Goal: Transaction & Acquisition: Obtain resource

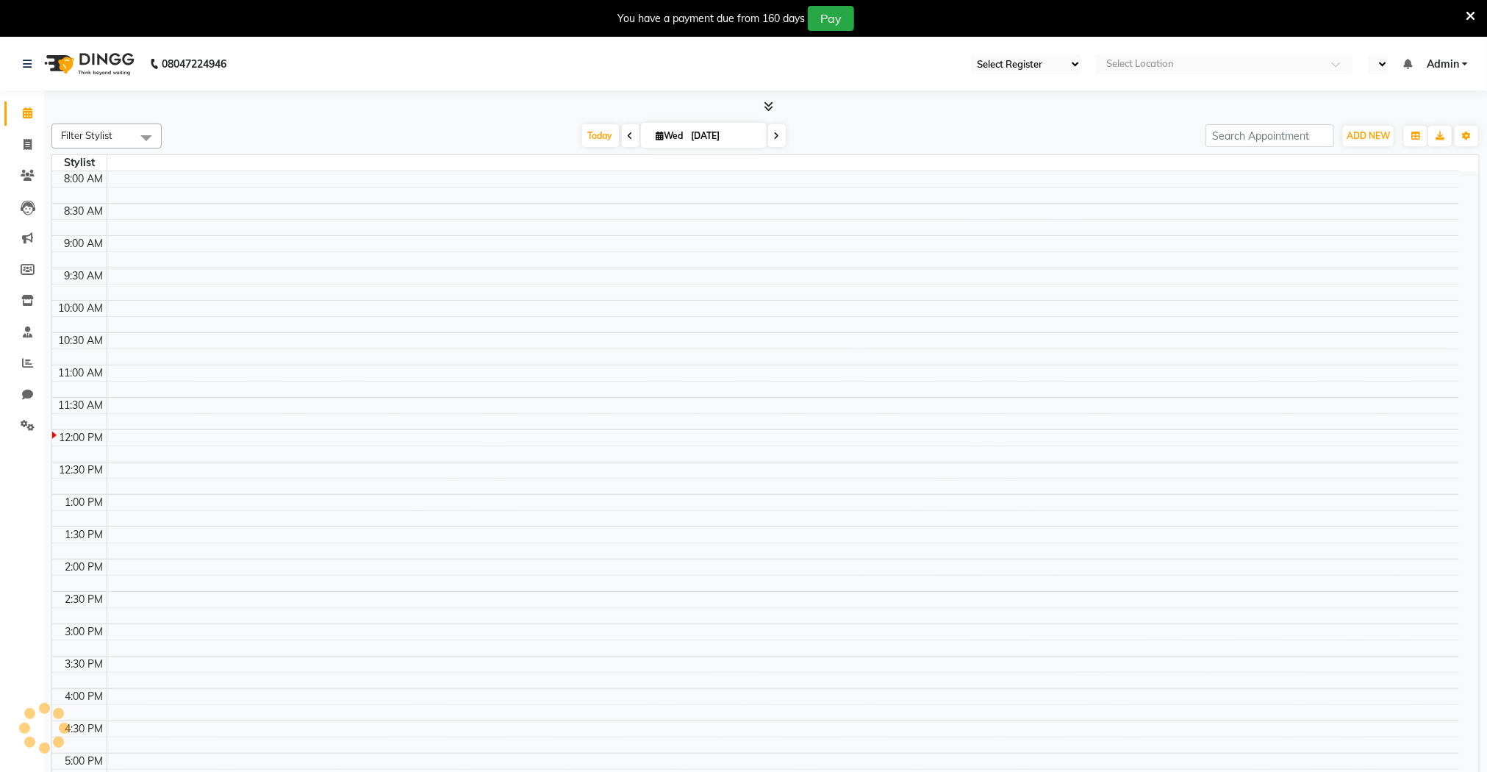
select select "83"
select select "en"
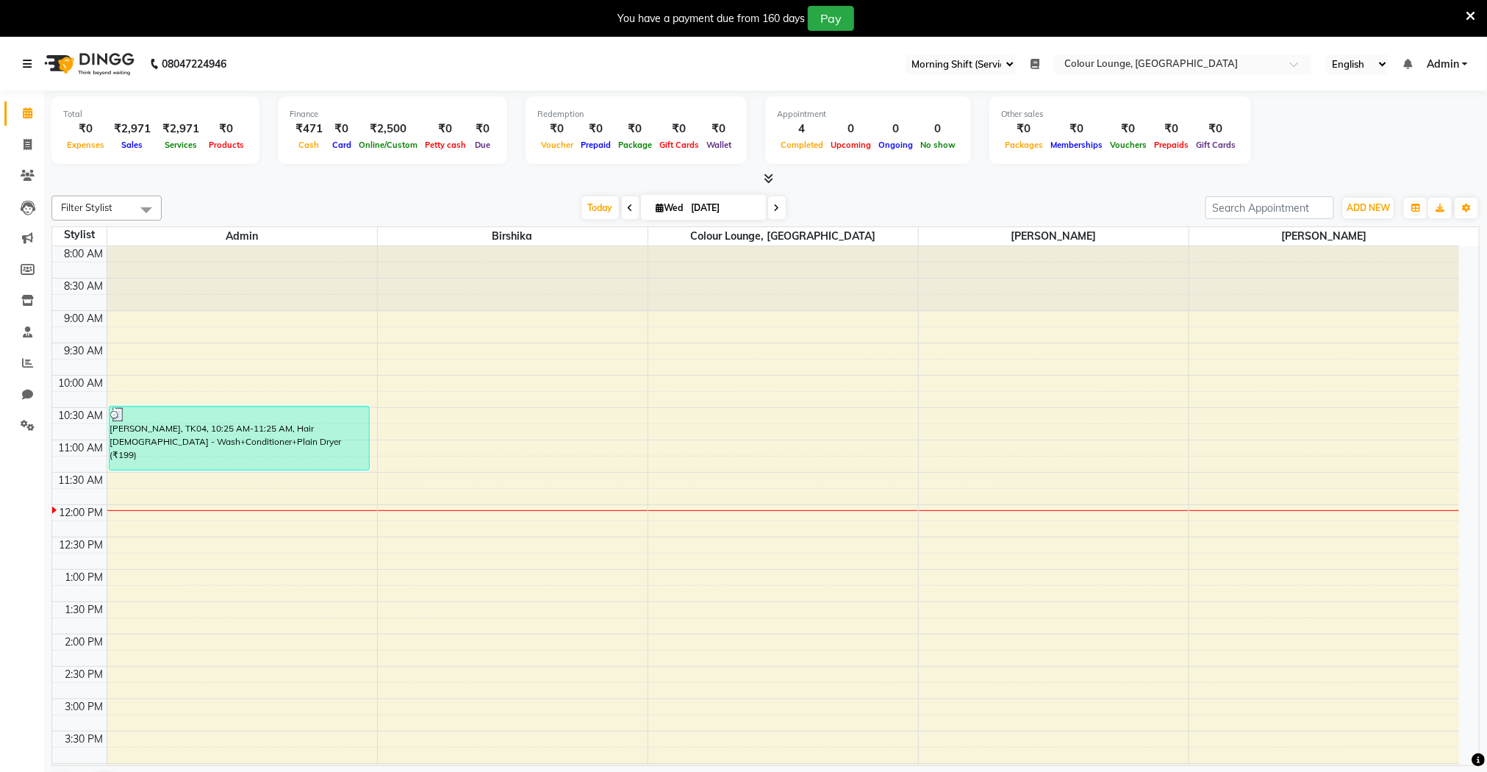
click at [29, 60] on icon at bounding box center [27, 64] width 9 height 10
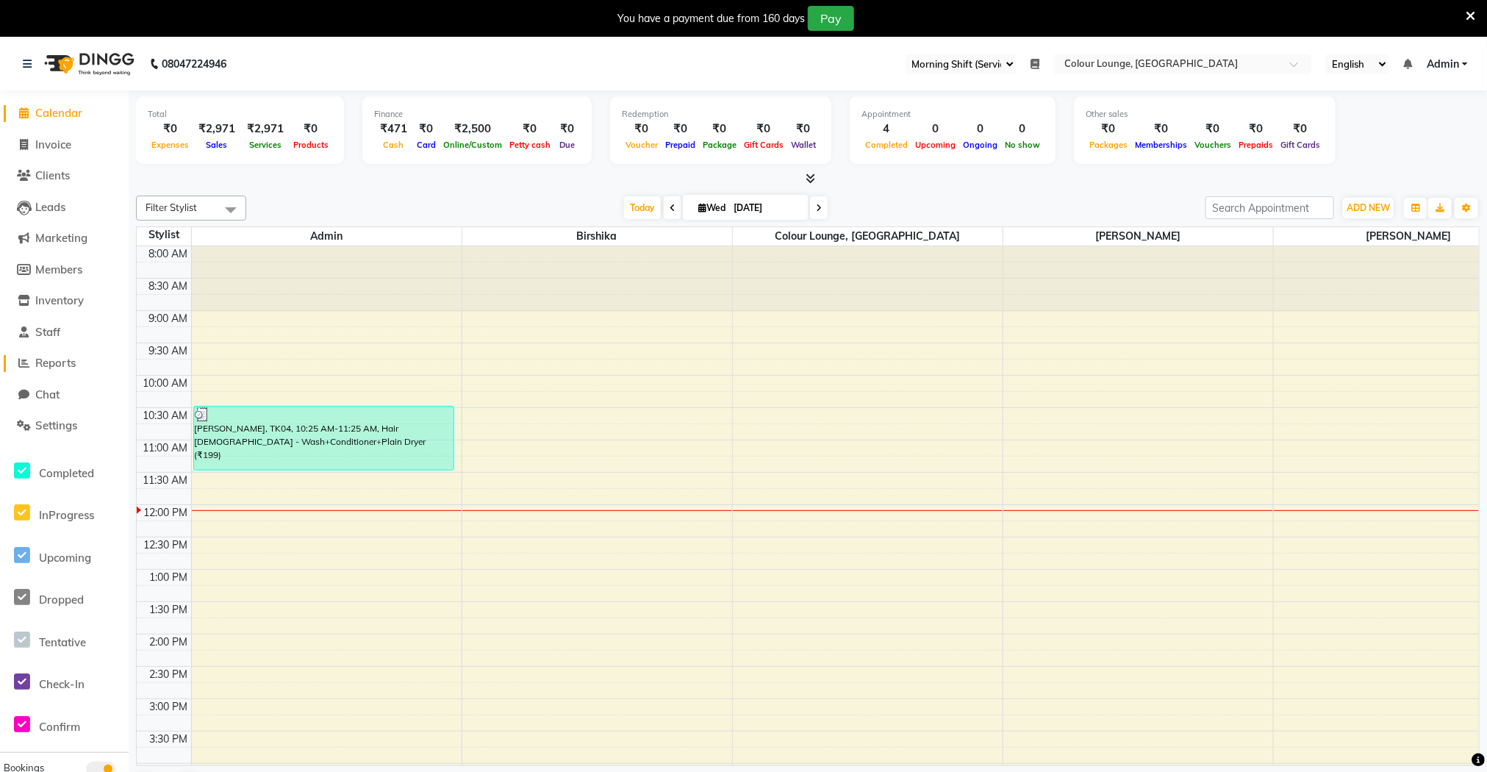
click at [51, 362] on span "Reports" at bounding box center [55, 363] width 40 height 14
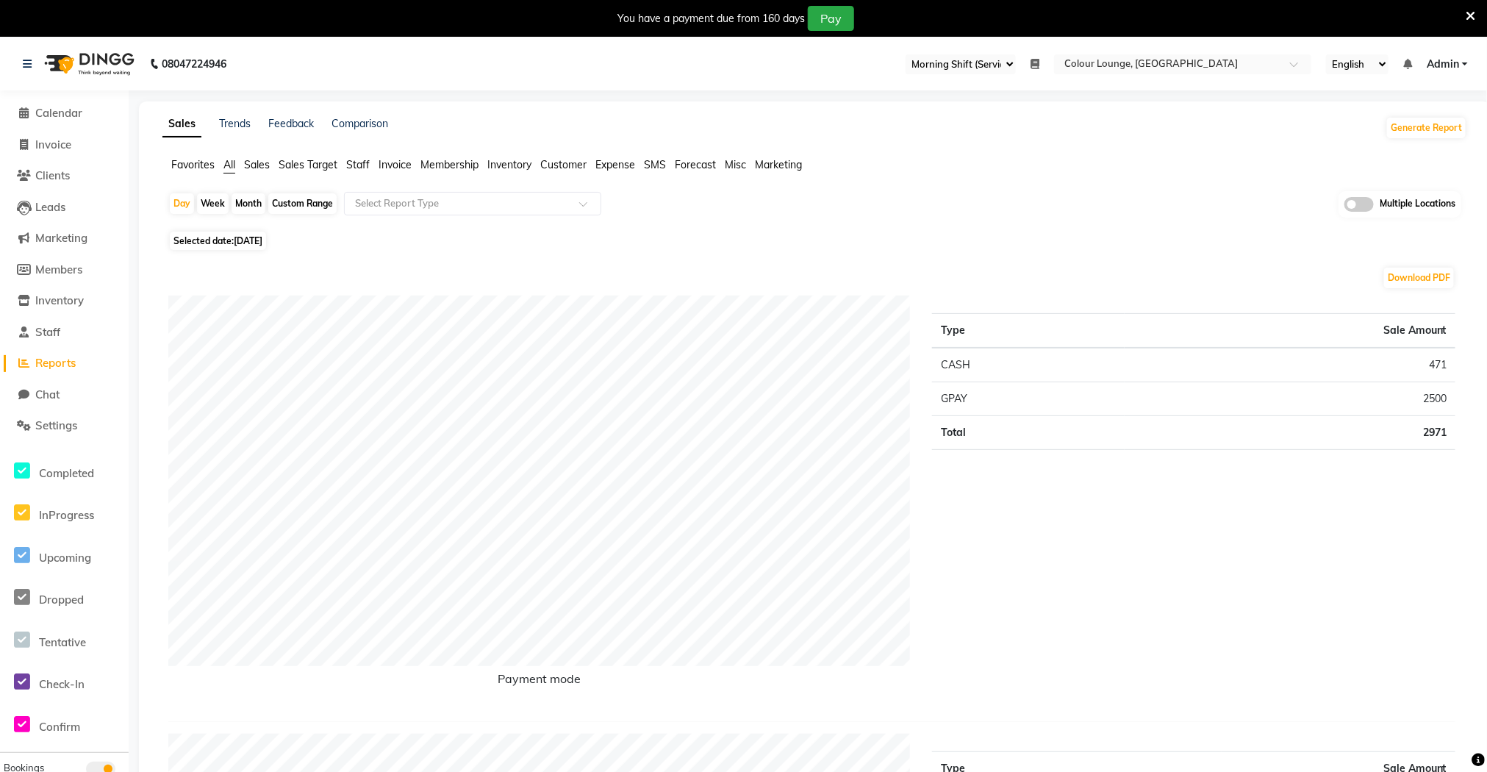
click at [243, 210] on div "Month" at bounding box center [249, 203] width 34 height 21
select select "9"
select select "2025"
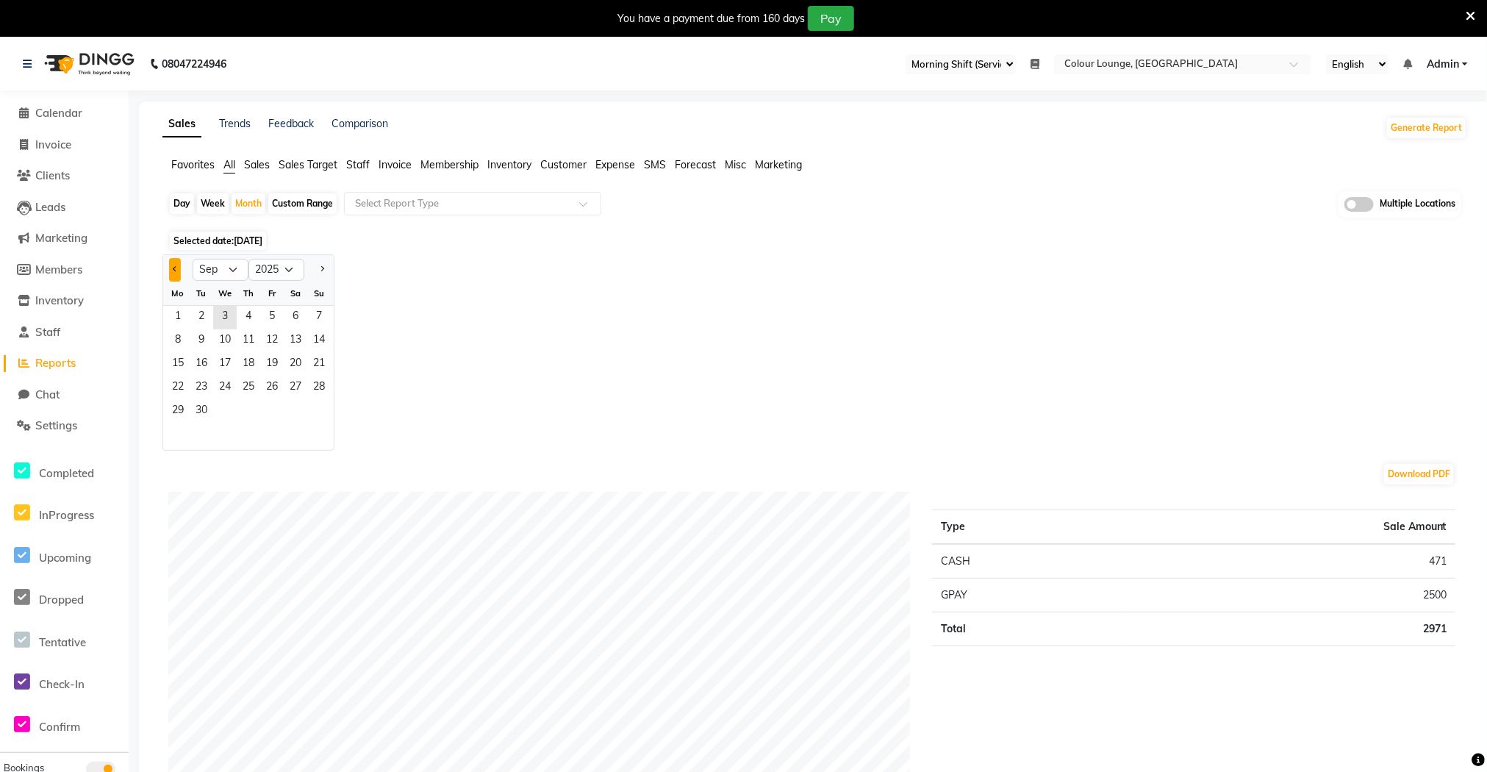
click at [176, 265] on button "Previous month" at bounding box center [175, 270] width 12 height 24
select select "8"
click at [254, 168] on span "Sales" at bounding box center [257, 164] width 26 height 13
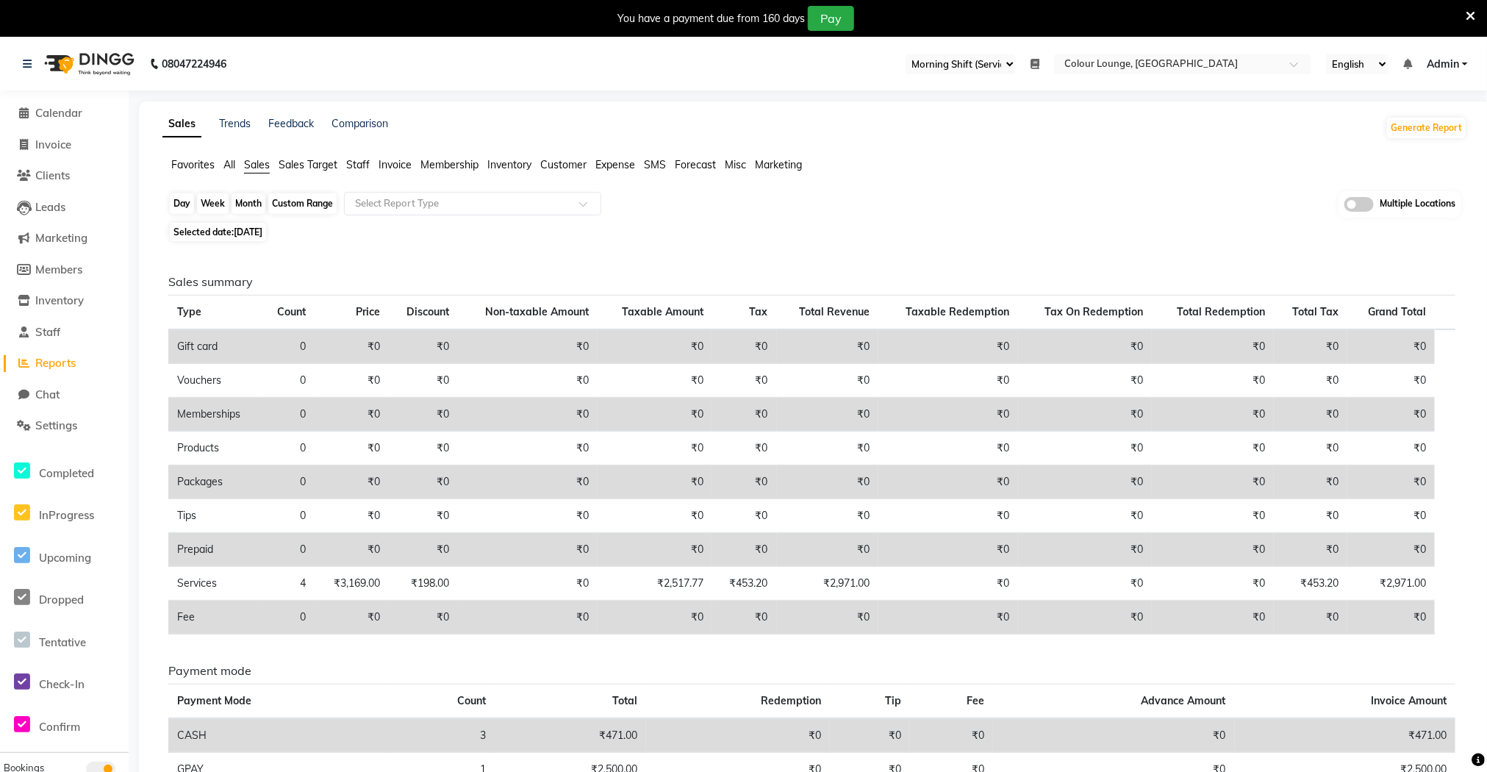
click at [240, 205] on div "Month" at bounding box center [249, 203] width 34 height 21
select select "9"
select select "2025"
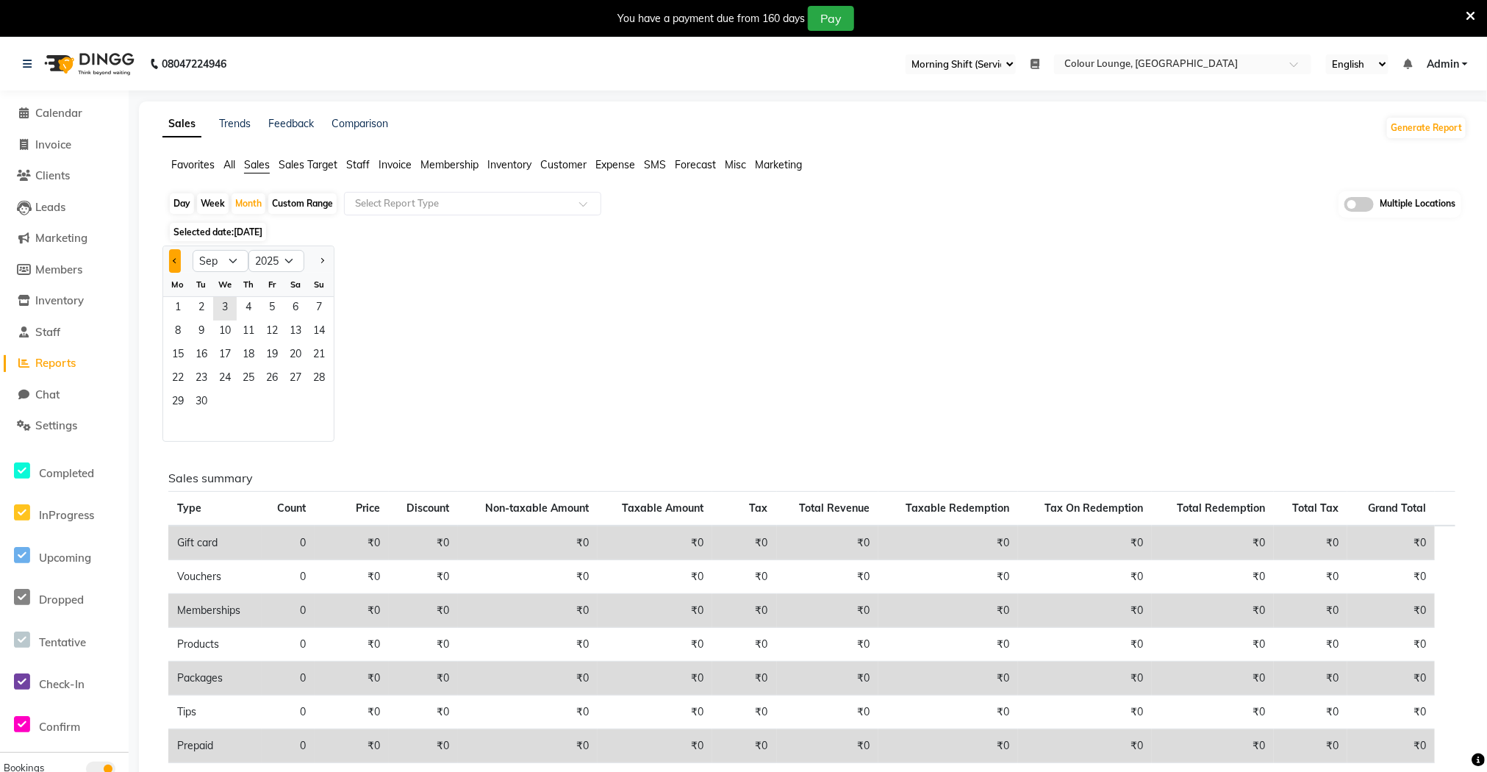
click at [169, 262] on button "Previous month" at bounding box center [175, 261] width 12 height 24
select select "8"
click at [243, 360] on span "14" at bounding box center [249, 356] width 24 height 24
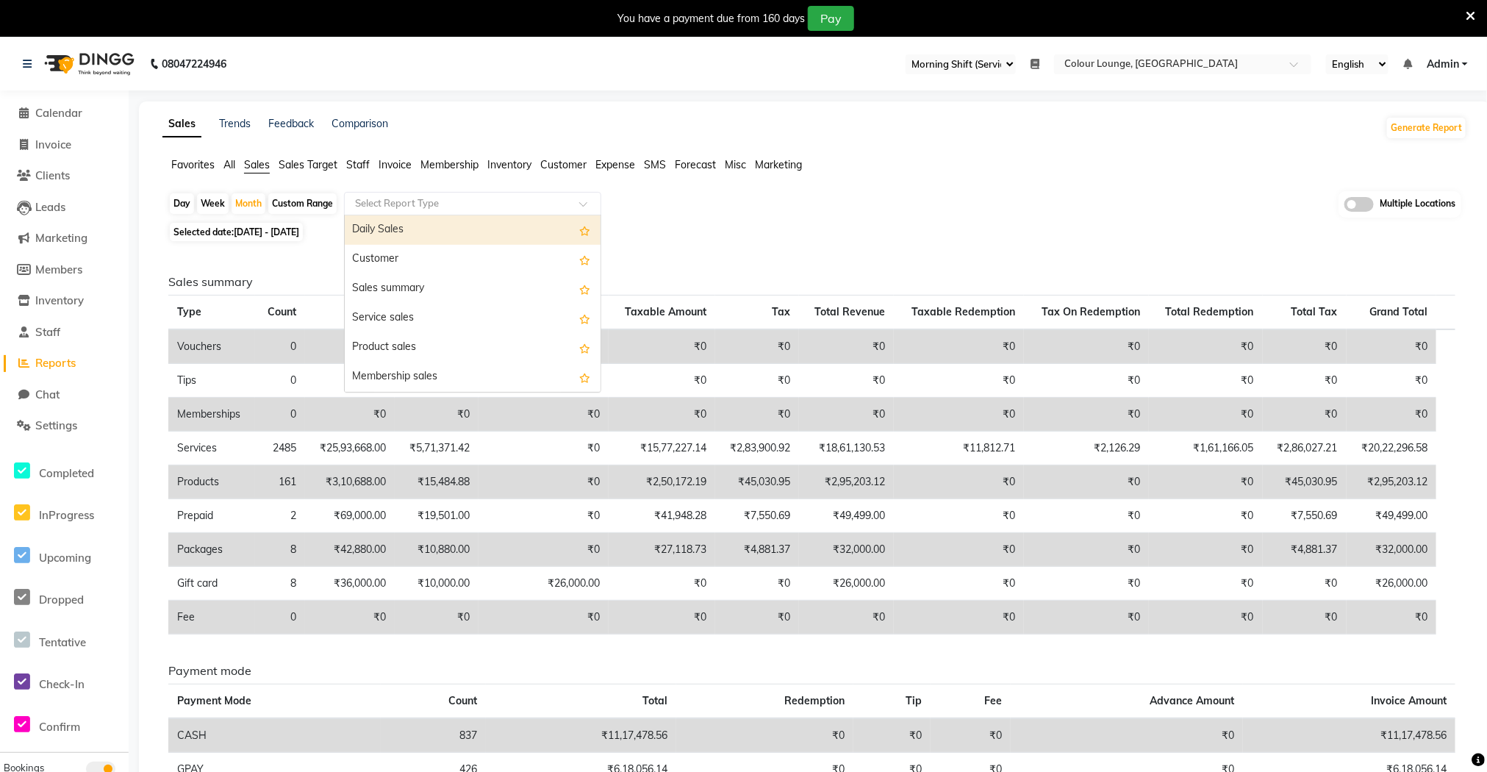
click at [452, 210] on input "text" at bounding box center [458, 203] width 212 height 15
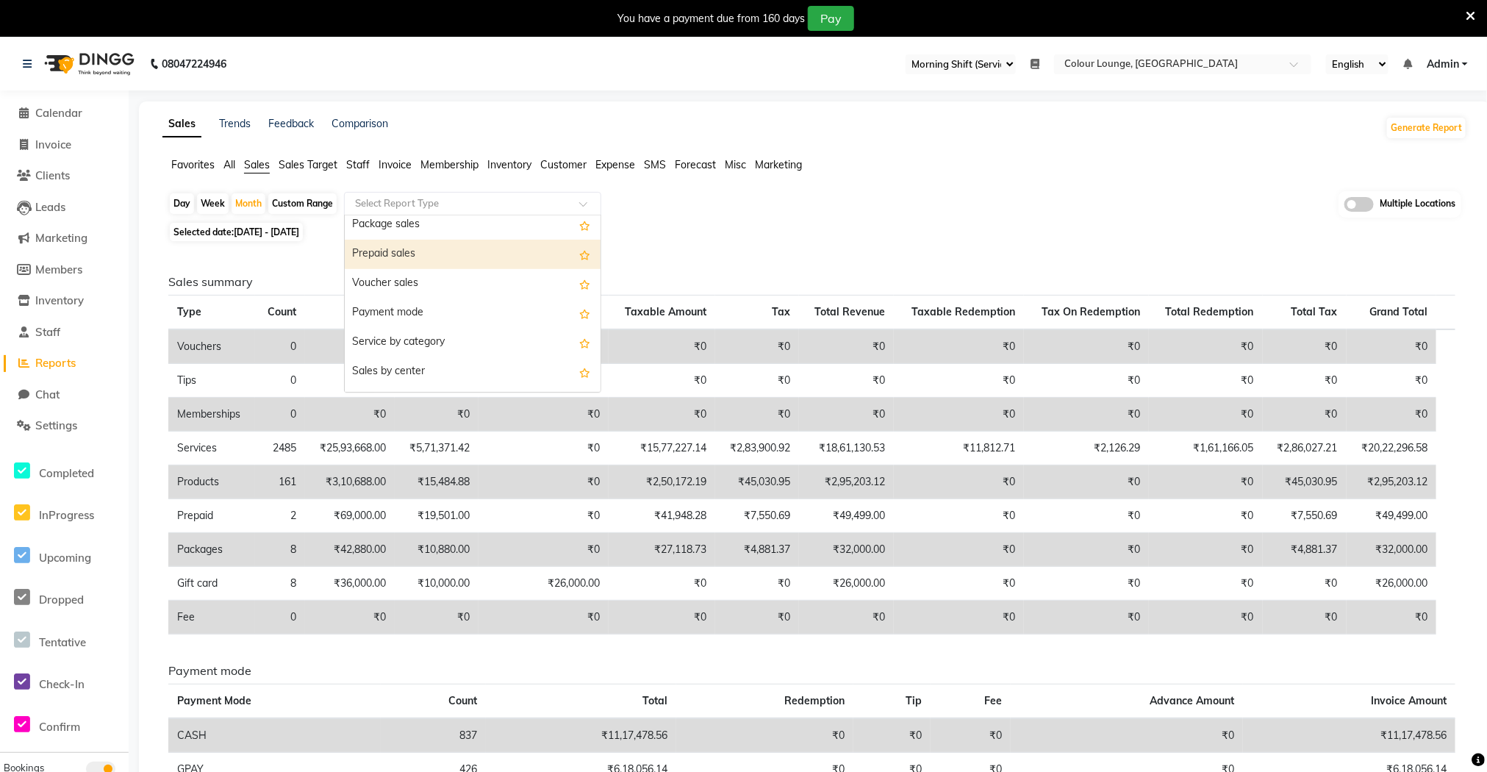
scroll to position [221, 0]
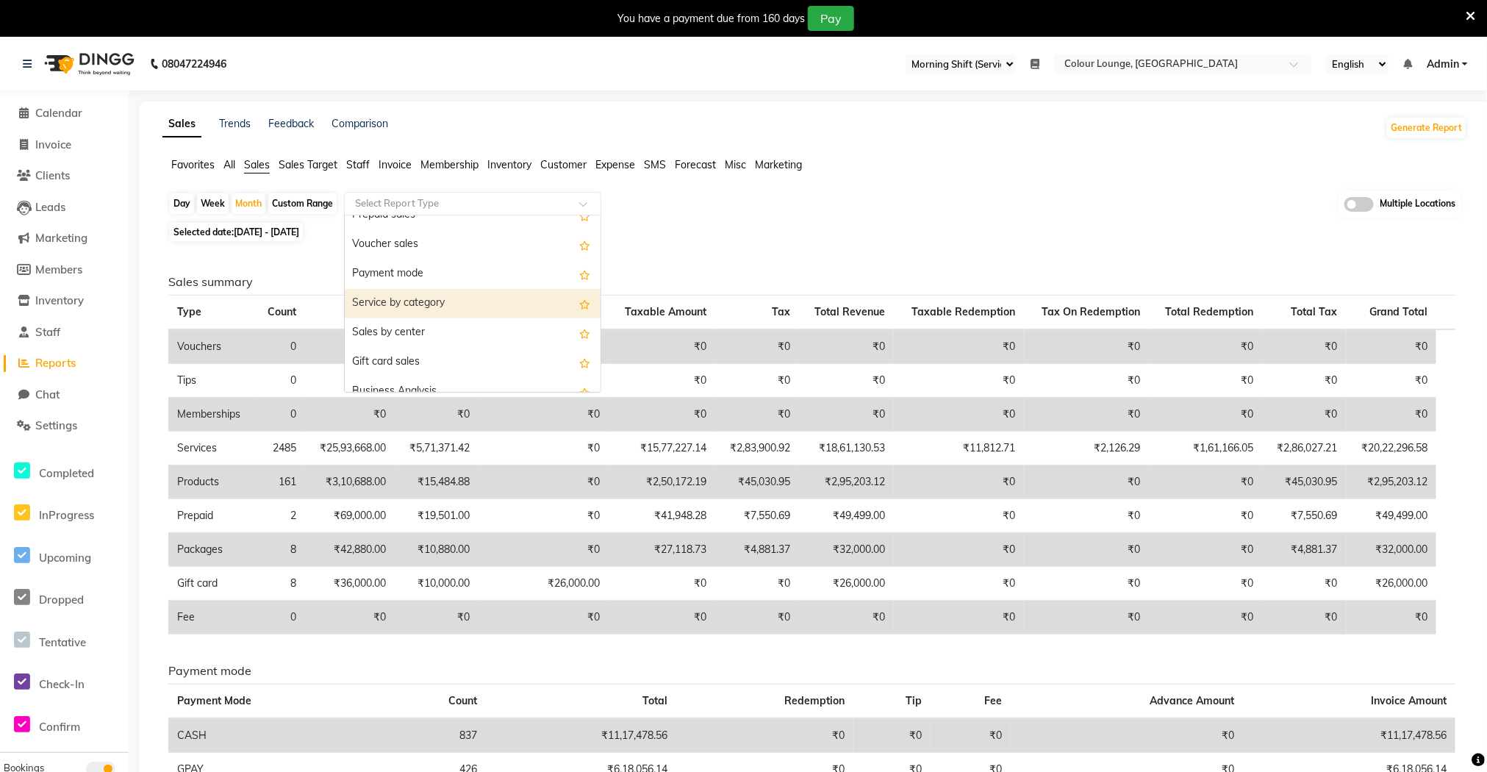
click at [433, 293] on div "Service by category" at bounding box center [473, 303] width 256 height 29
select select "filtered_report"
select select "csv"
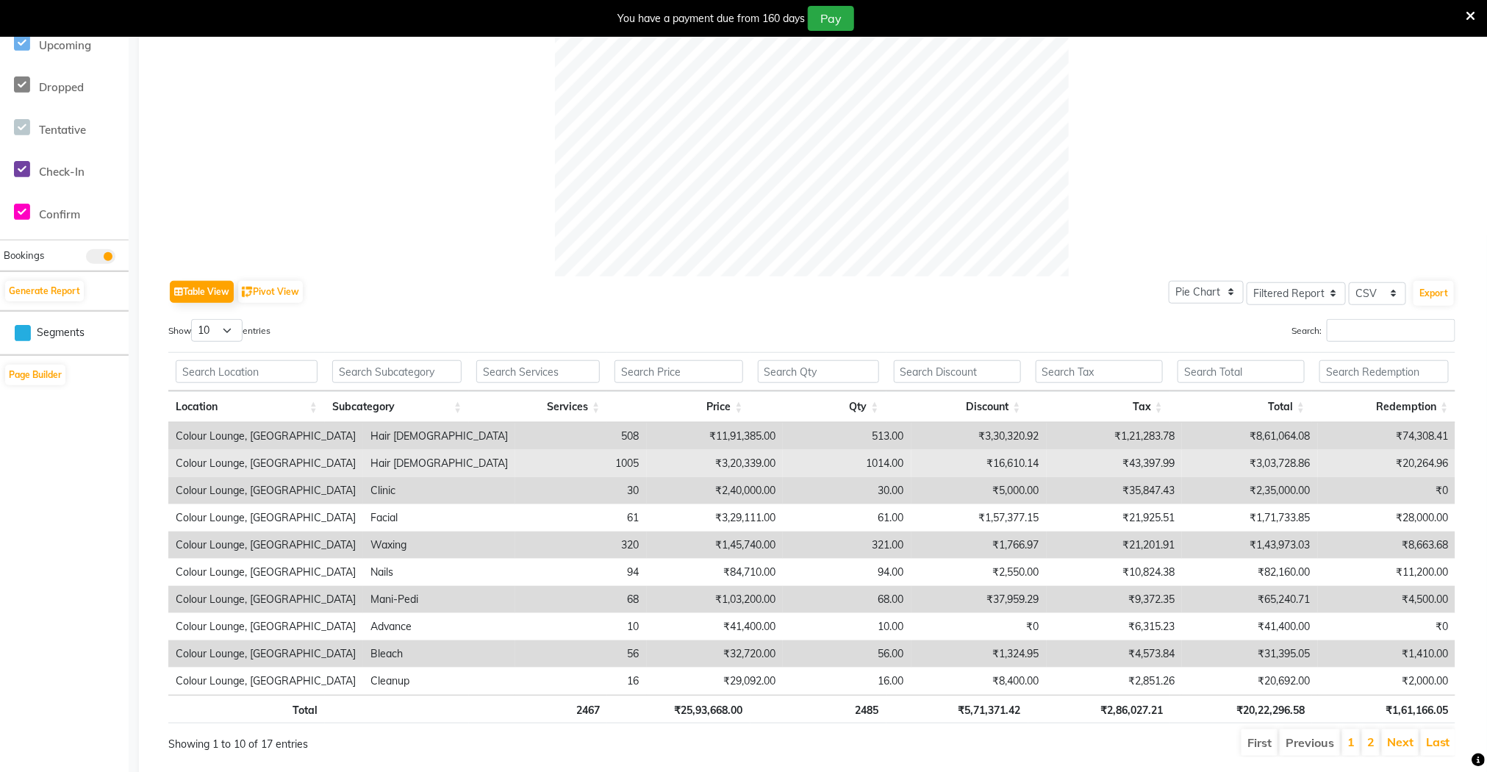
scroll to position [551, 0]
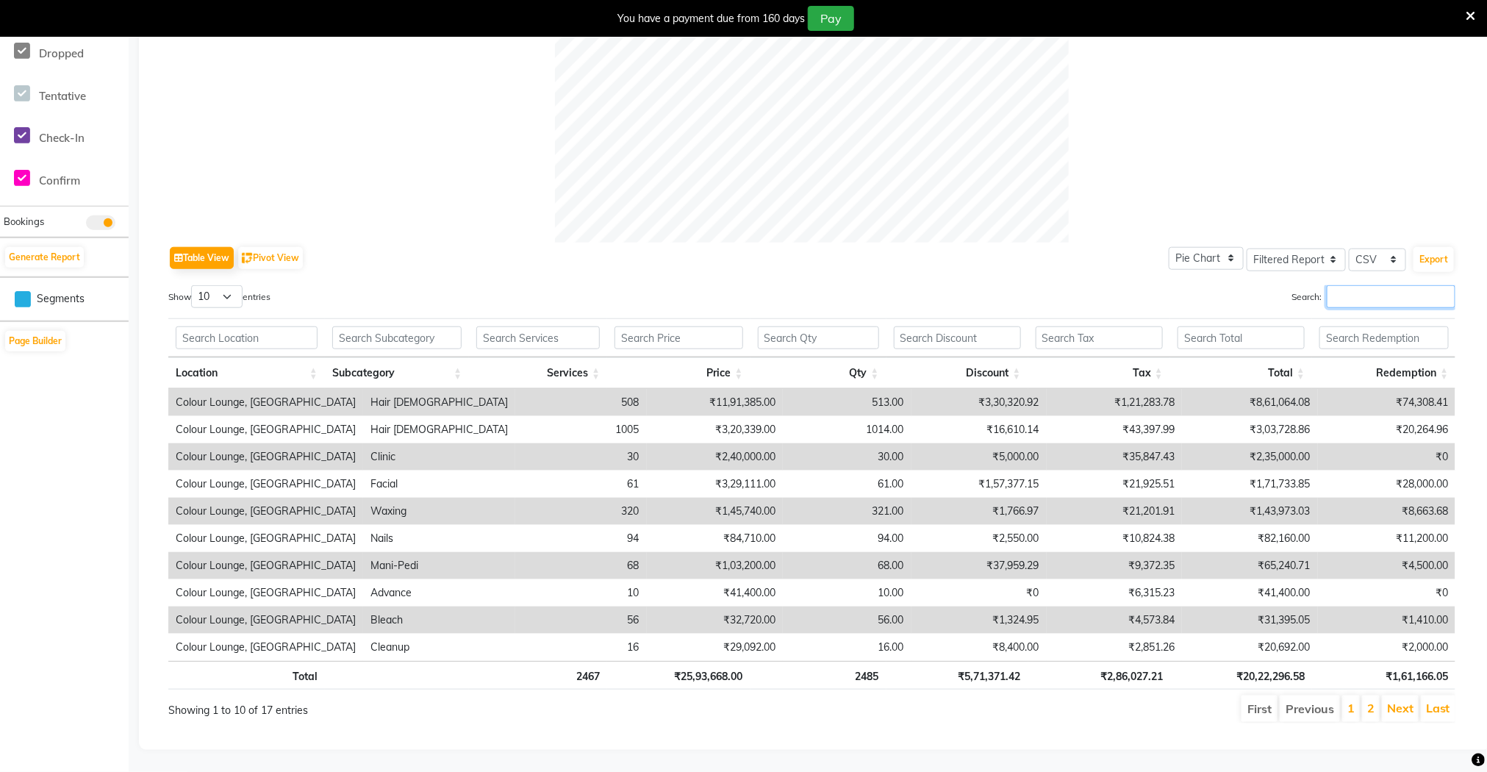
click at [1346, 290] on input "Search:" at bounding box center [1391, 296] width 129 height 23
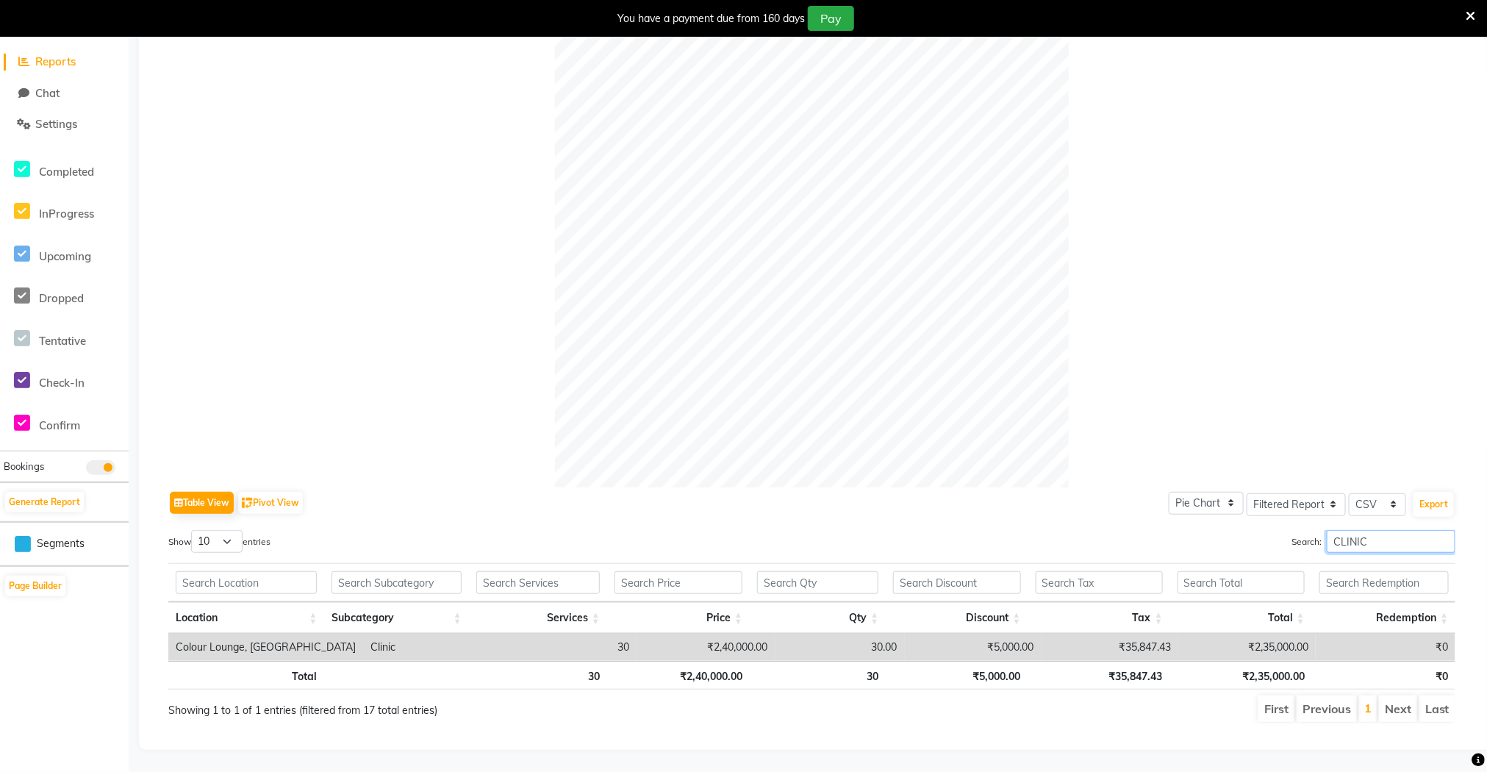
scroll to position [0, 0]
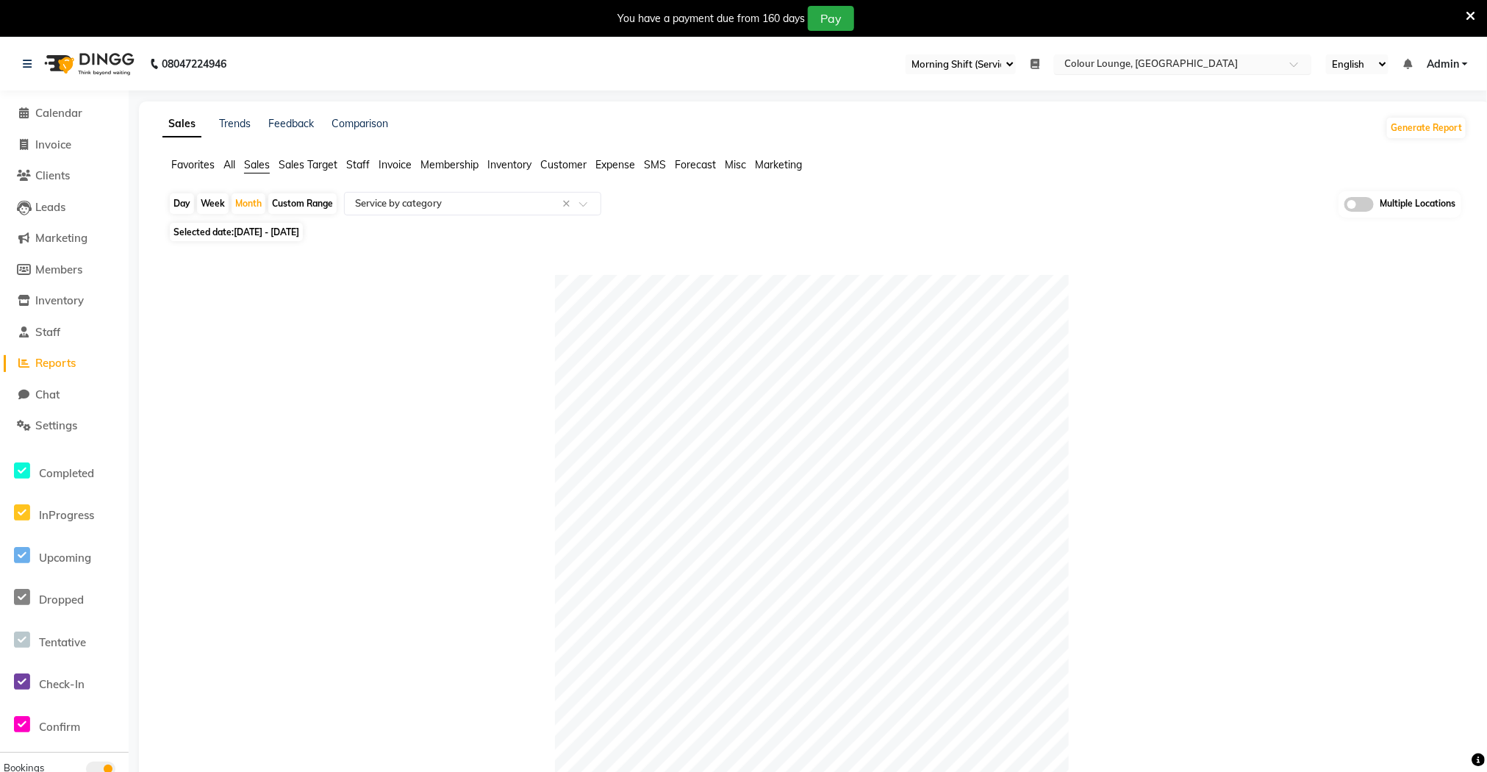
type input "CLINIC"
click at [1099, 62] on input "text" at bounding box center [1168, 65] width 213 height 15
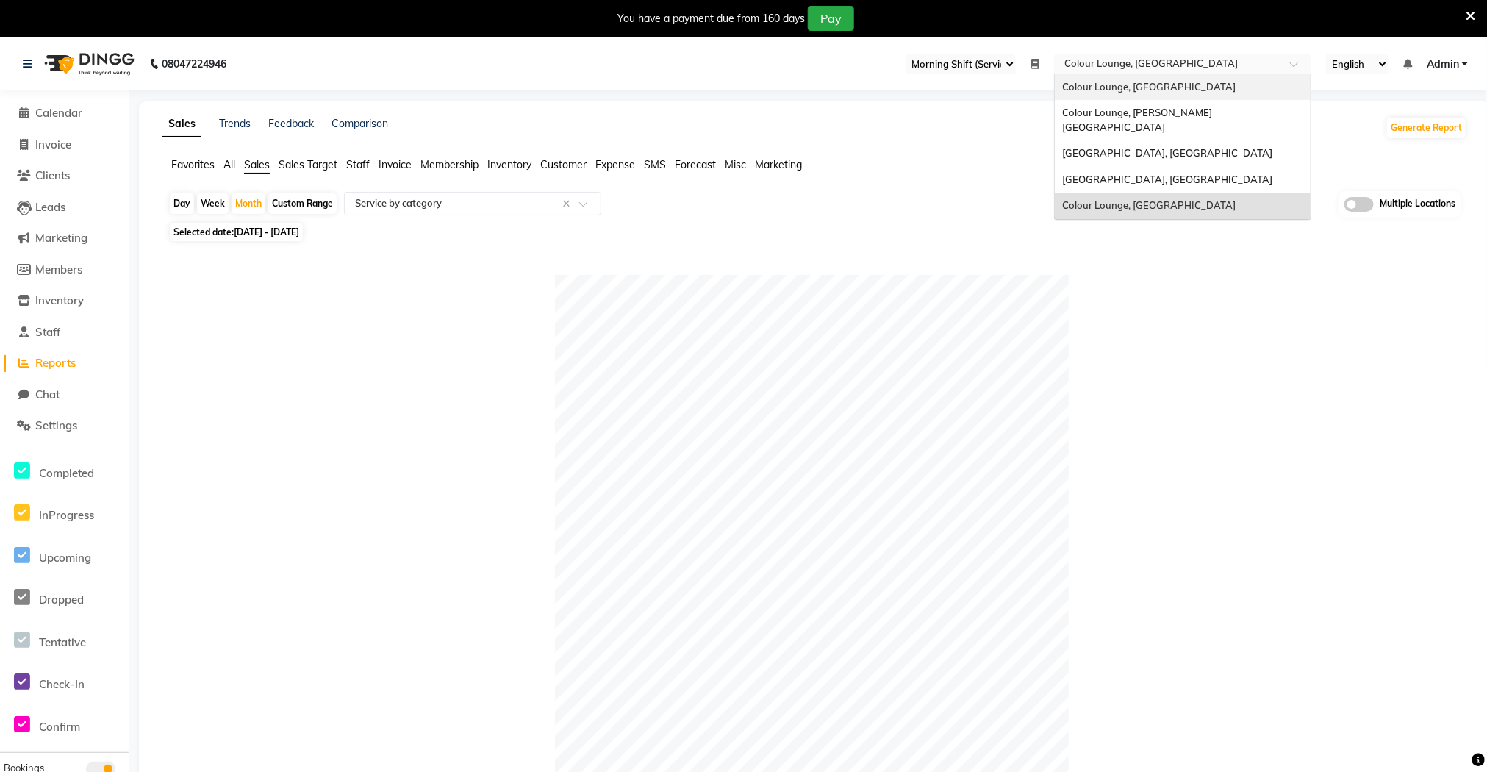
click at [1117, 86] on span "Colour Lounge, [GEOGRAPHIC_DATA]" at bounding box center [1149, 87] width 174 height 12
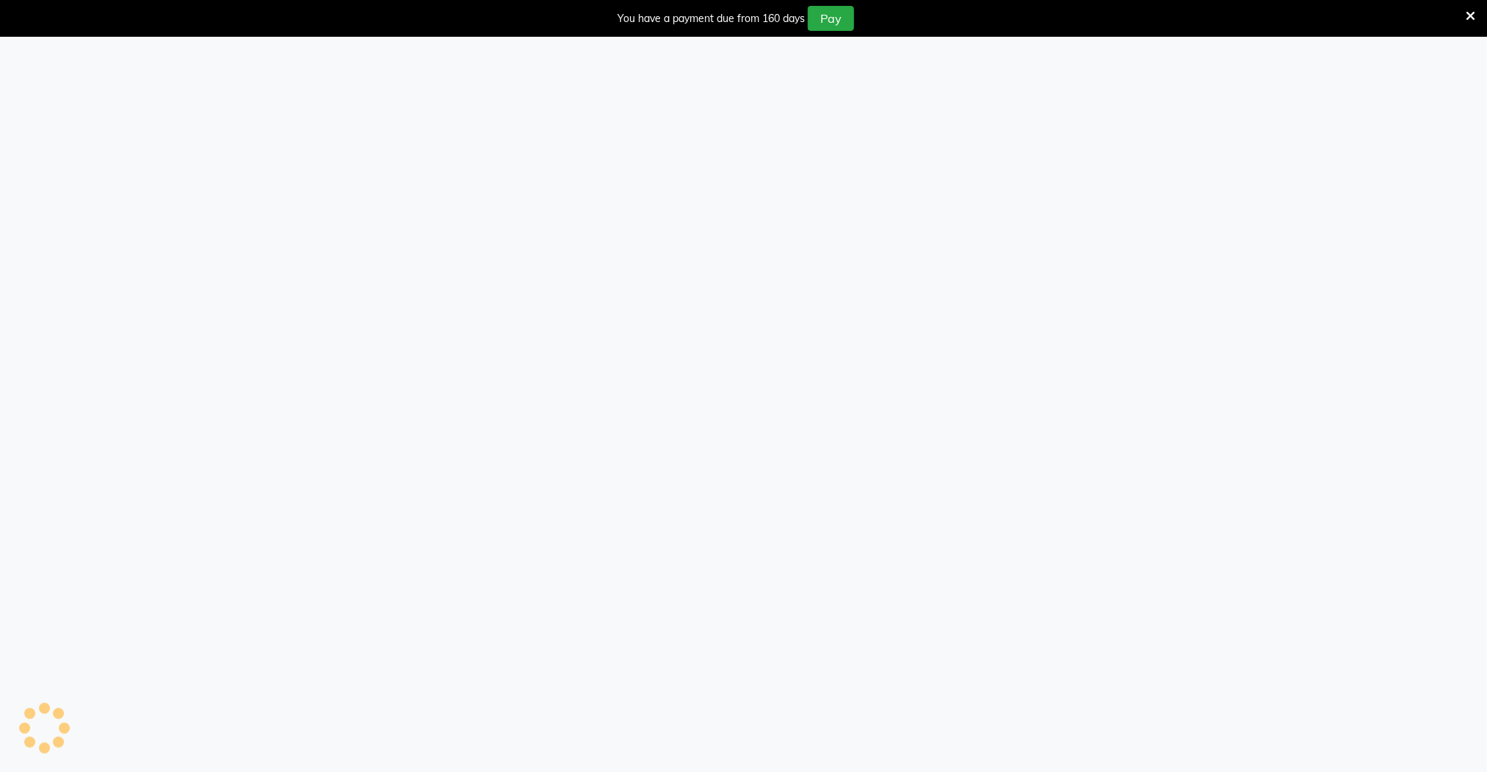
select select "83"
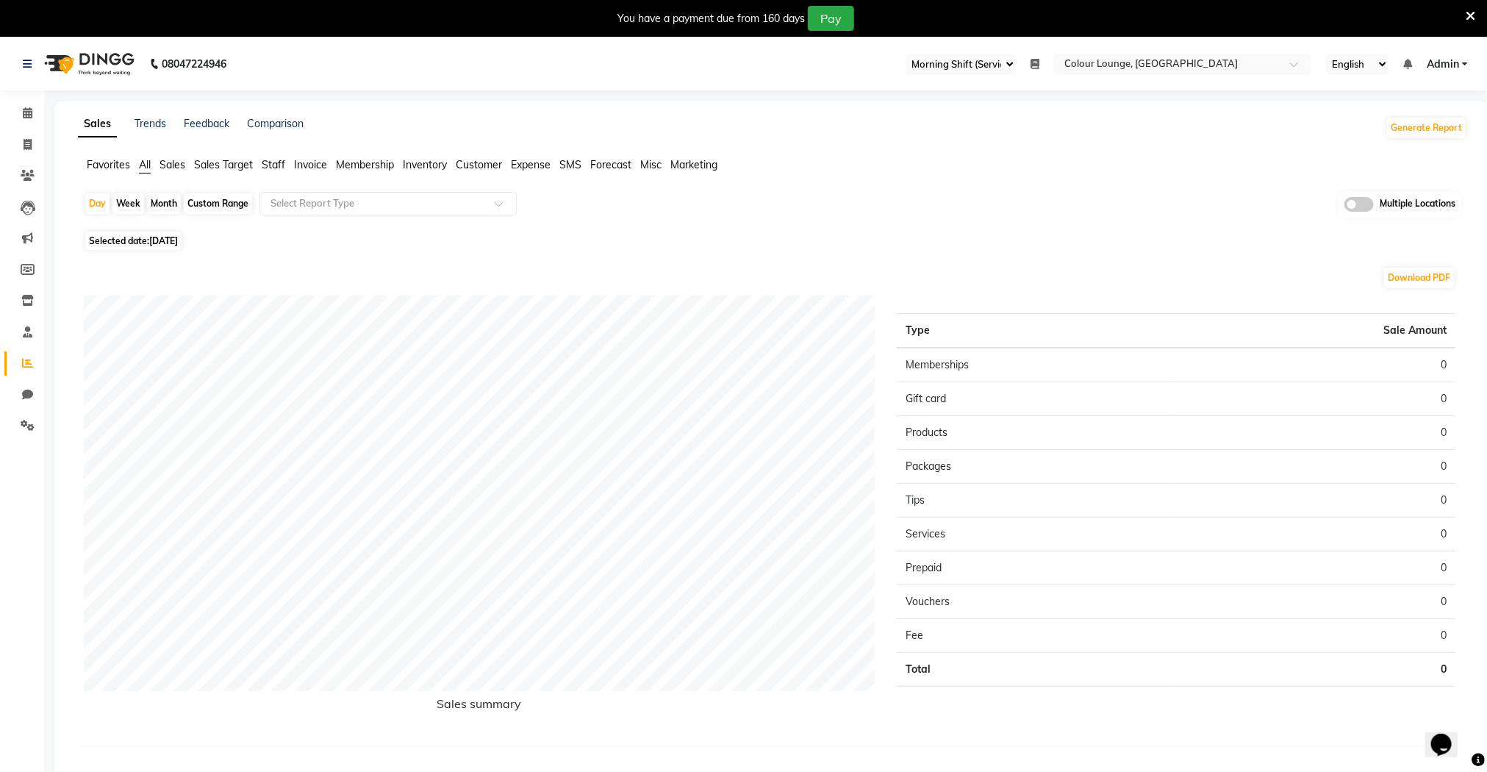
click at [173, 165] on span "Sales" at bounding box center [173, 164] width 26 height 13
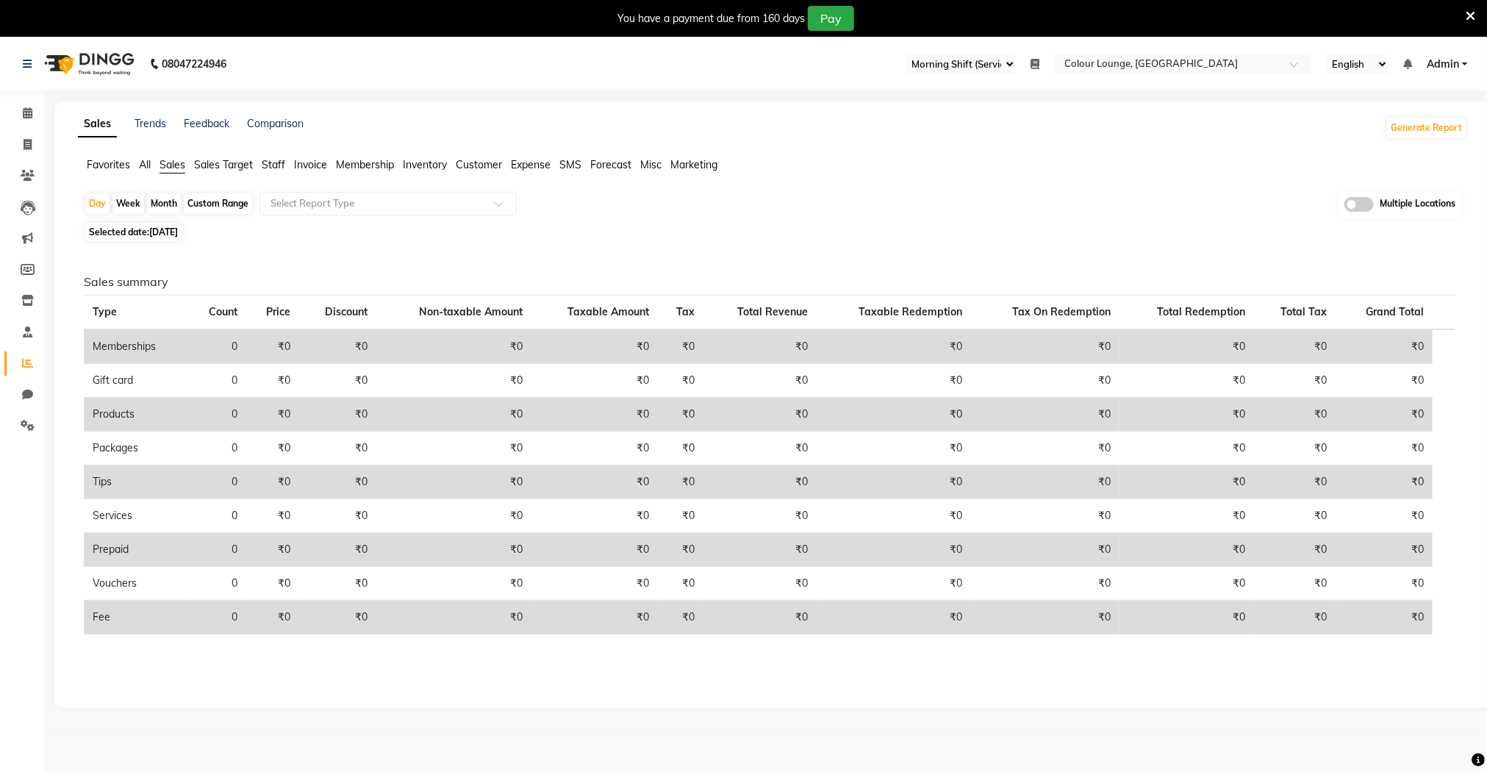
click at [161, 201] on div "Month" at bounding box center [164, 203] width 34 height 21
select select "9"
select select "2025"
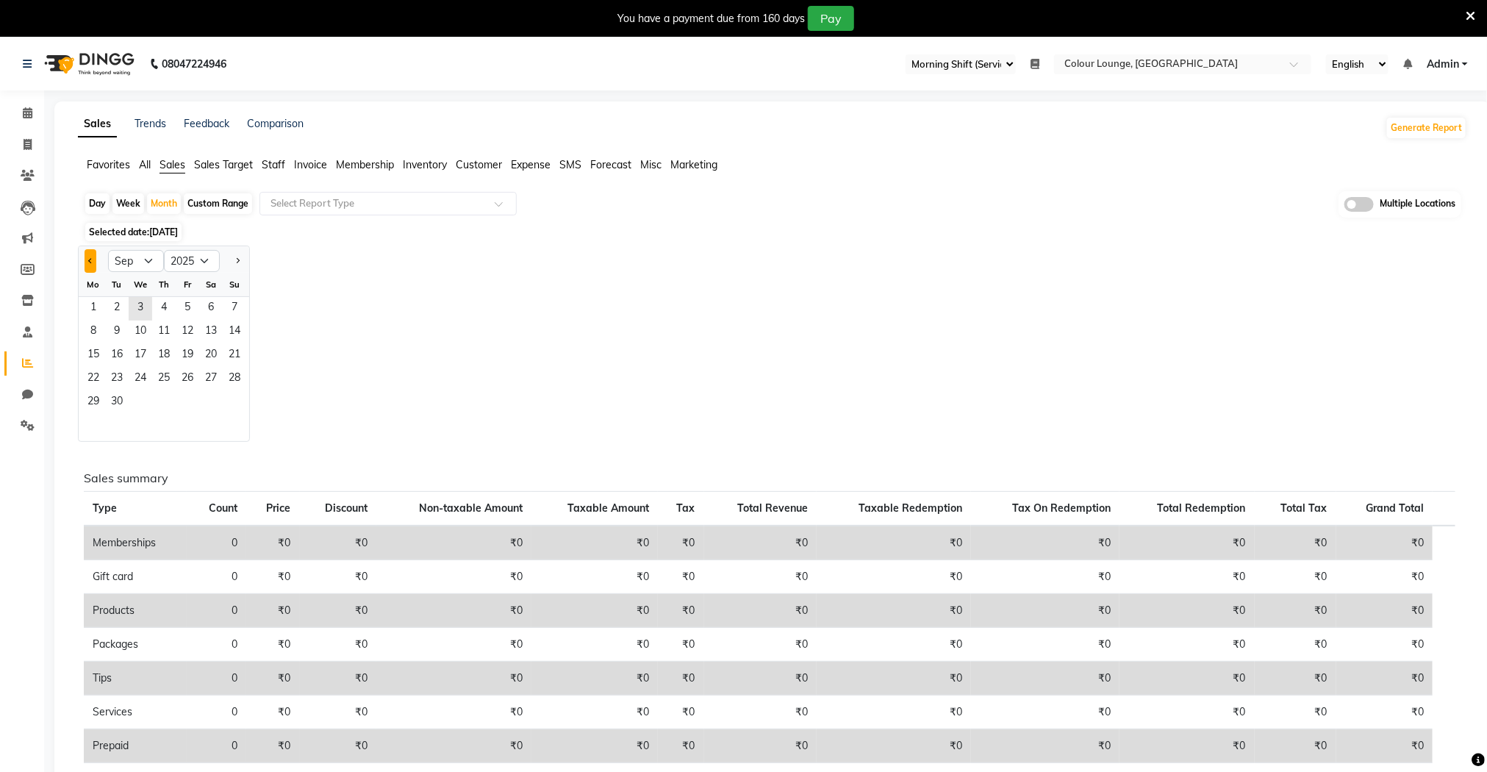
click at [88, 259] on button "Previous month" at bounding box center [91, 261] width 12 height 24
select select "8"
click at [192, 365] on span "15" at bounding box center [188, 356] width 24 height 24
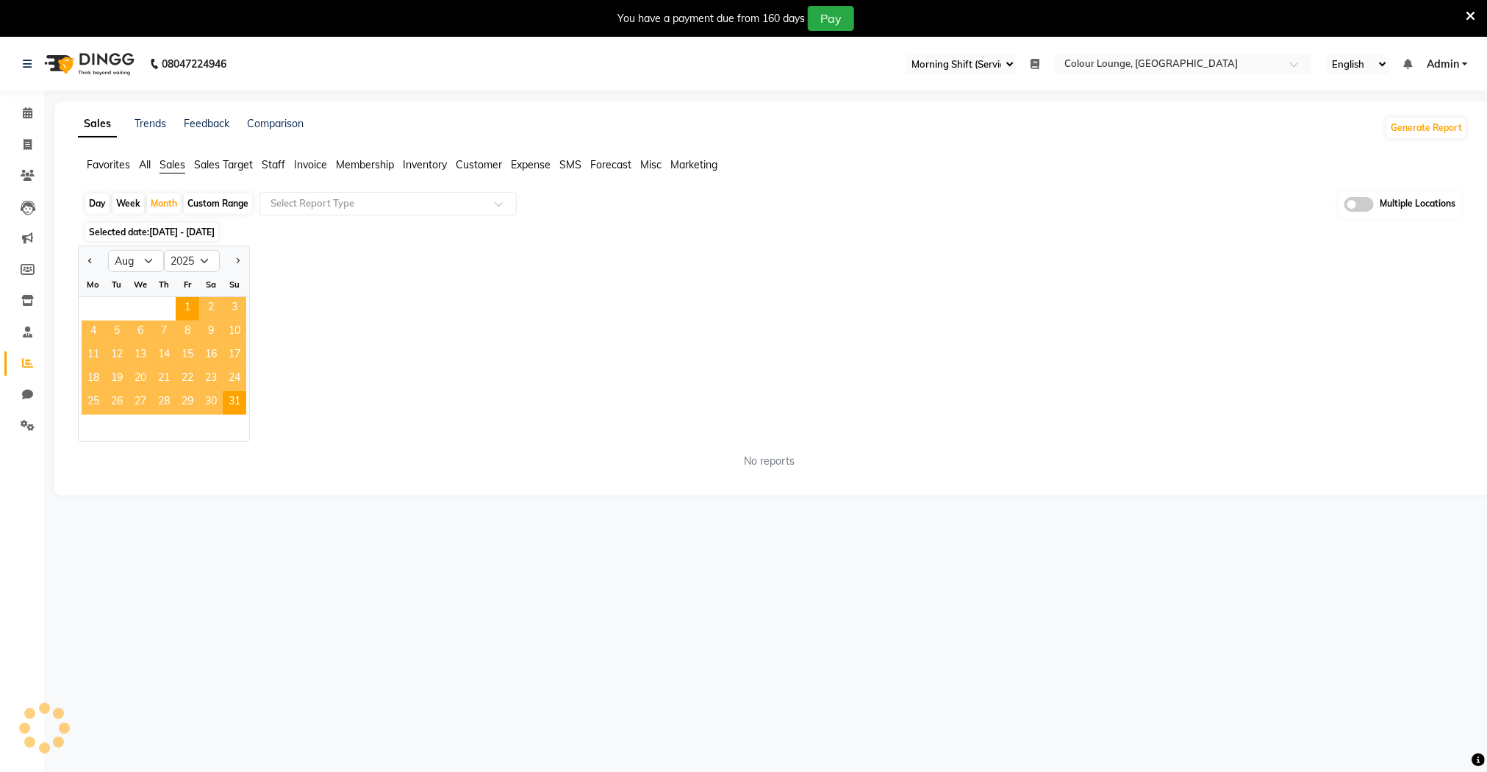
click at [192, 365] on span "15" at bounding box center [188, 356] width 24 height 24
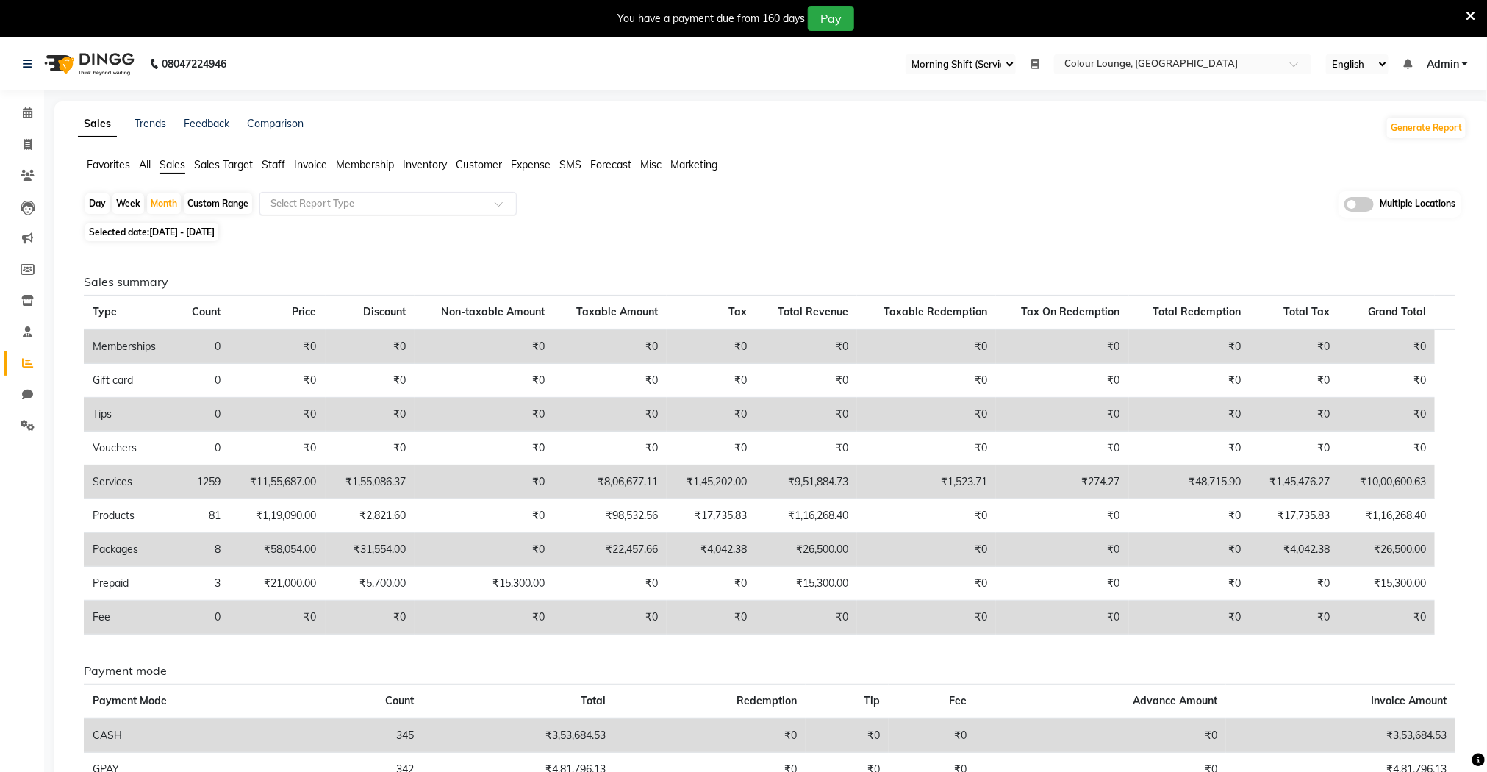
click at [344, 204] on input "text" at bounding box center [374, 203] width 212 height 15
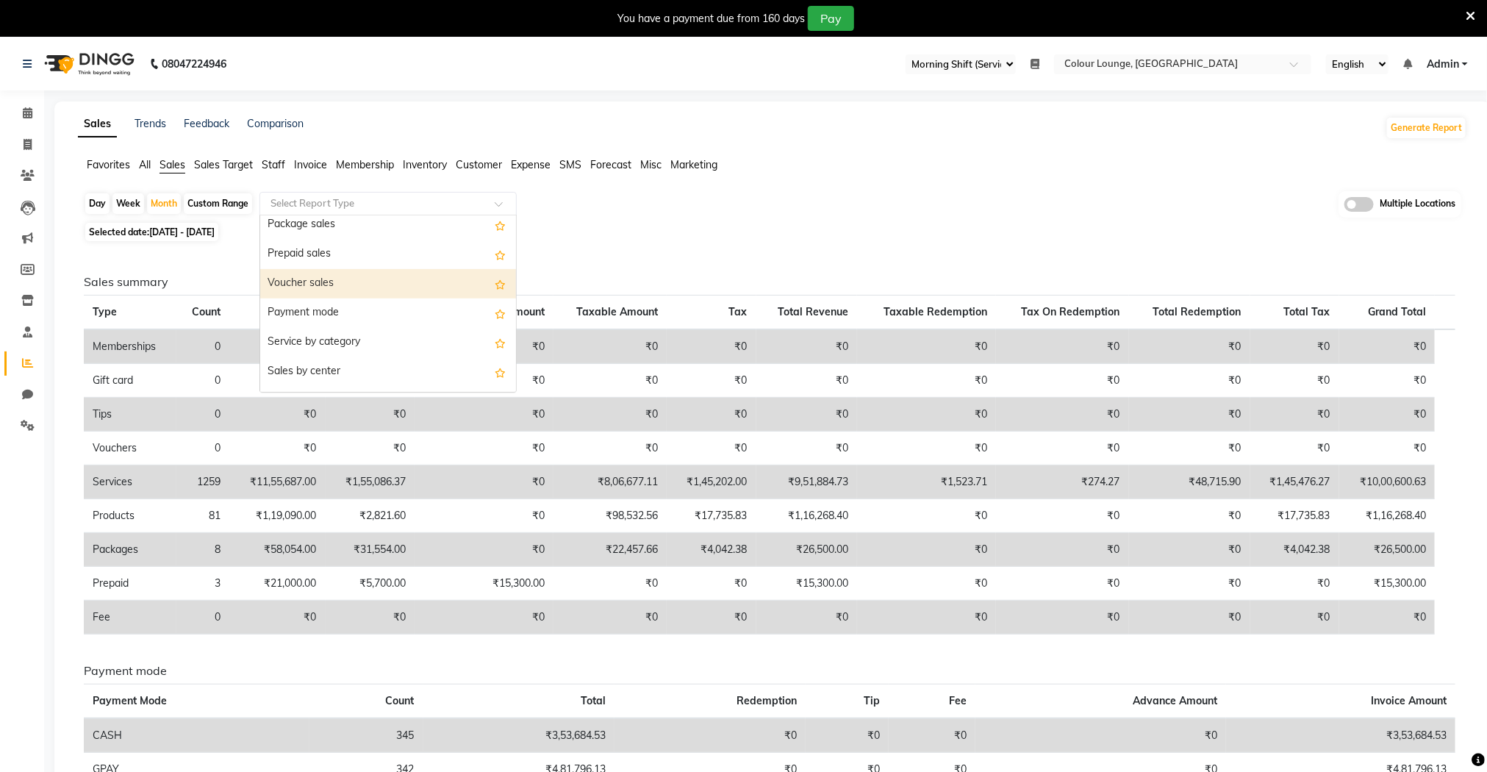
scroll to position [221, 0]
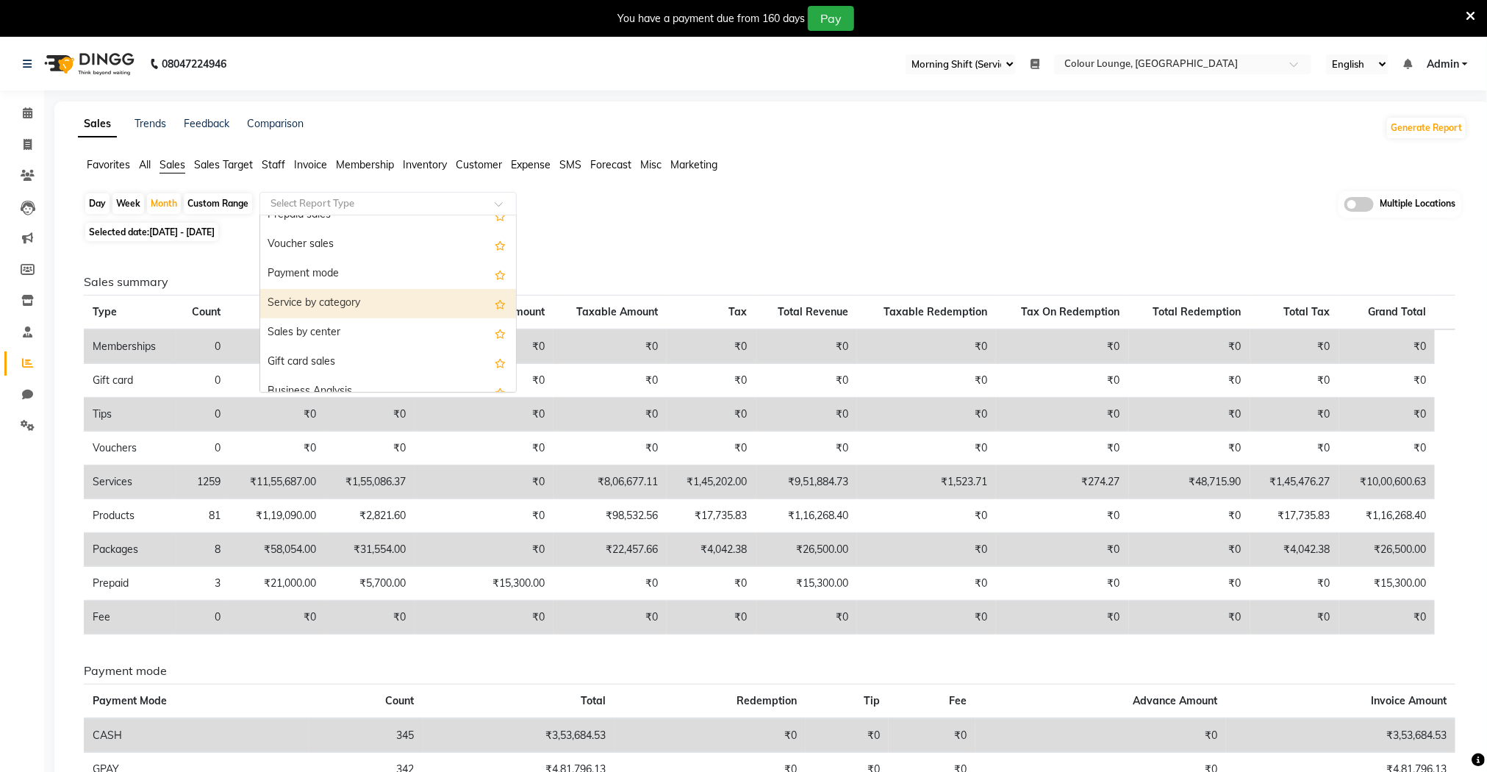
click at [365, 305] on div "Service by category" at bounding box center [388, 303] width 256 height 29
select select "full_report"
select select "csv"
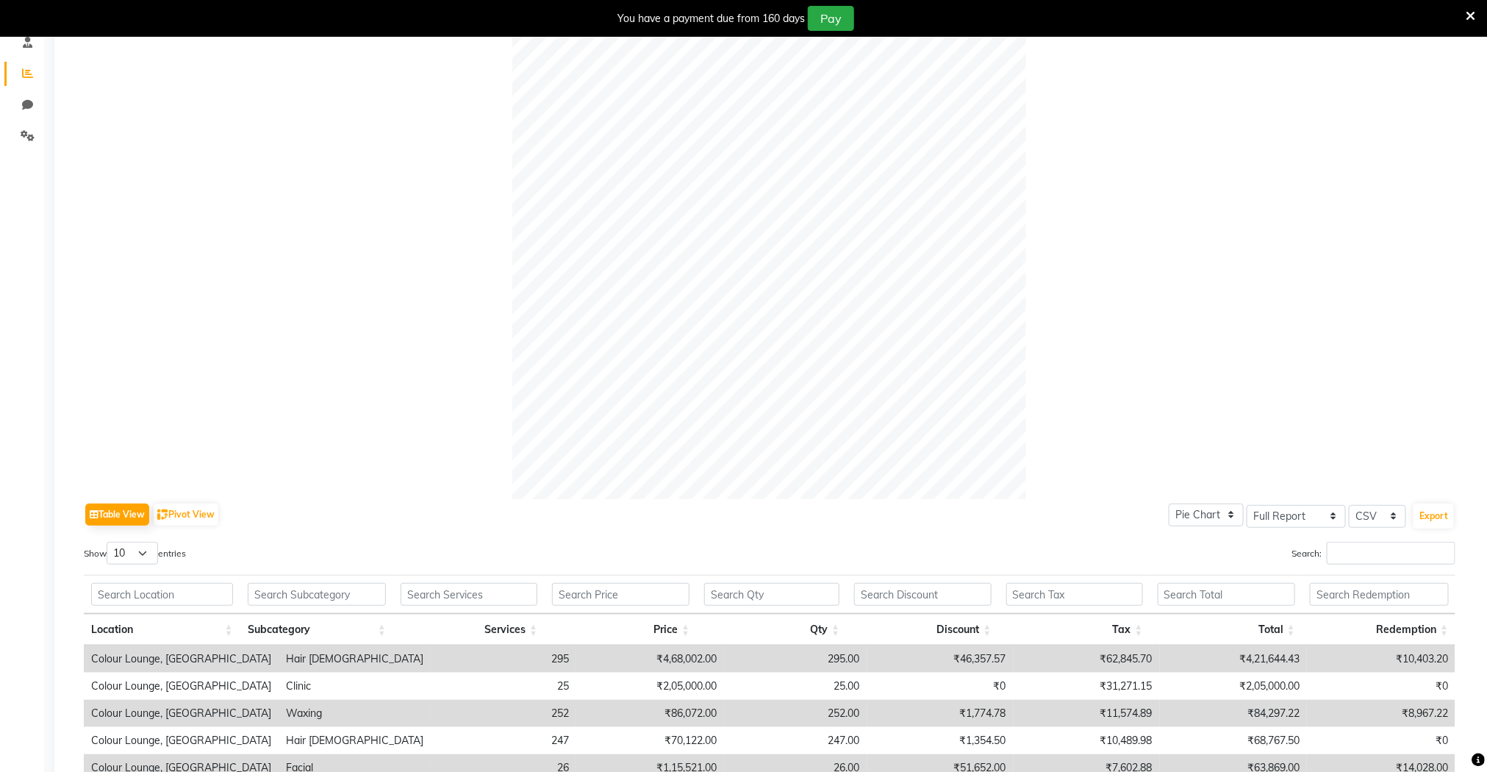
scroll to position [331, 0]
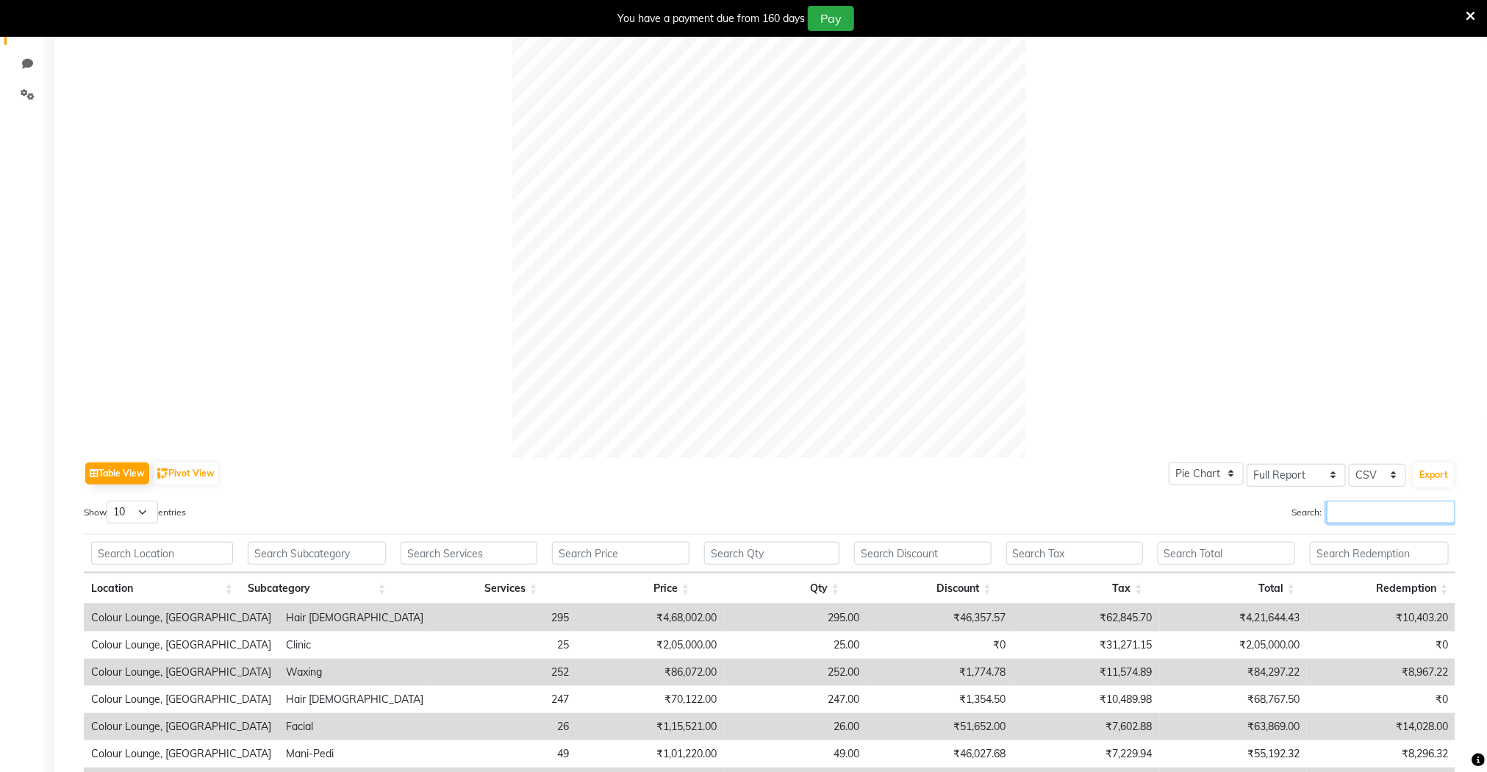
click at [1333, 510] on input "Search:" at bounding box center [1391, 512] width 129 height 23
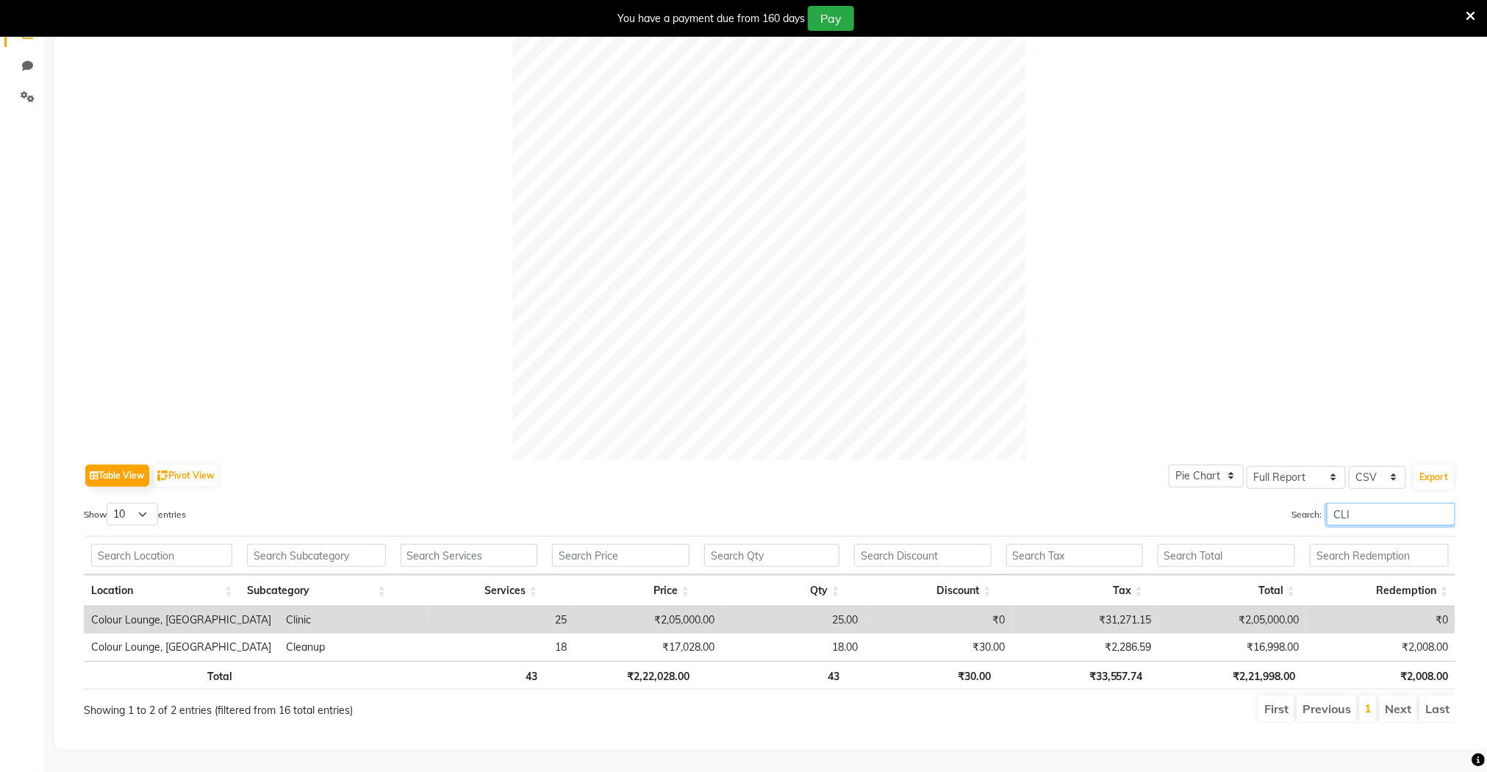
scroll to position [325, 0]
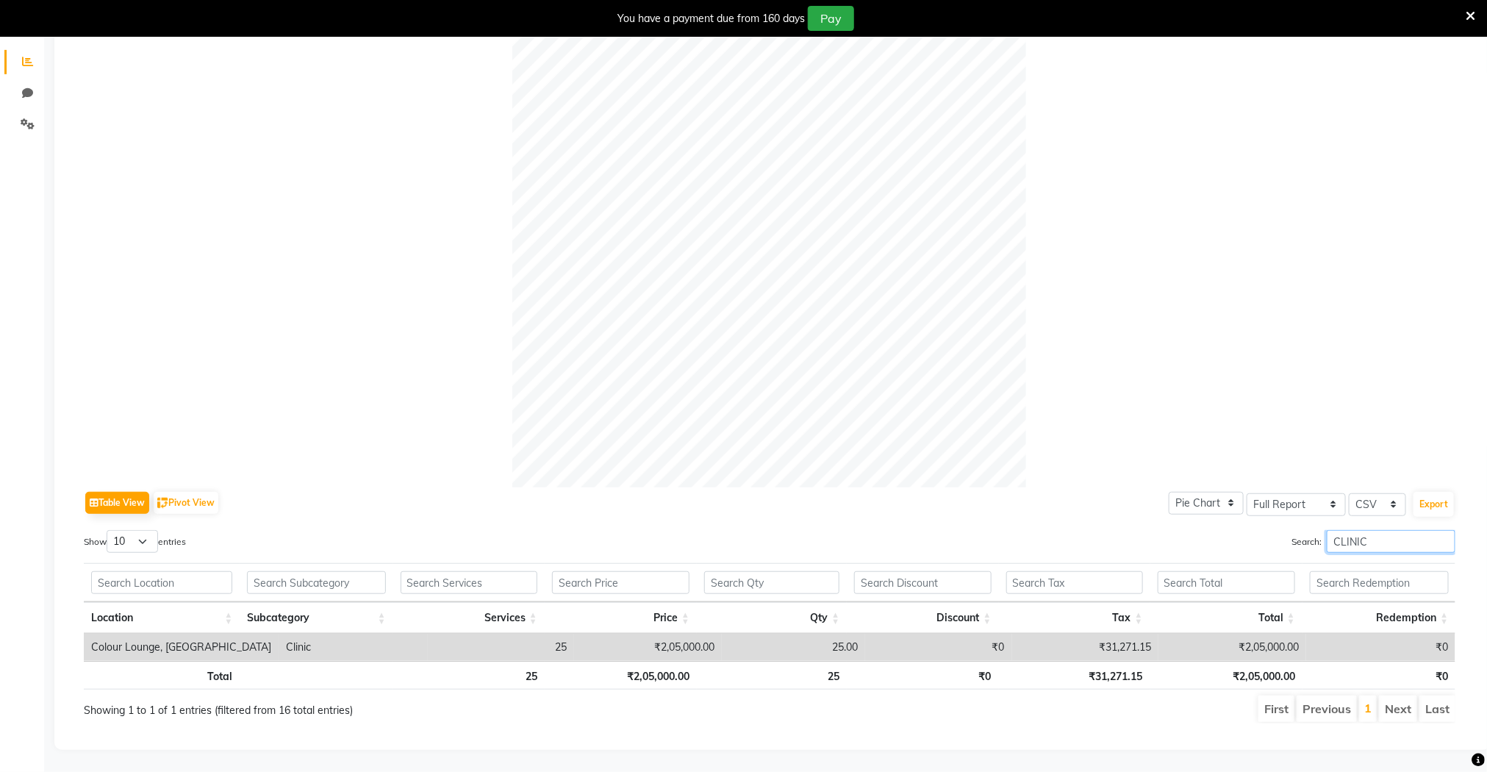
type input "CLINIC"
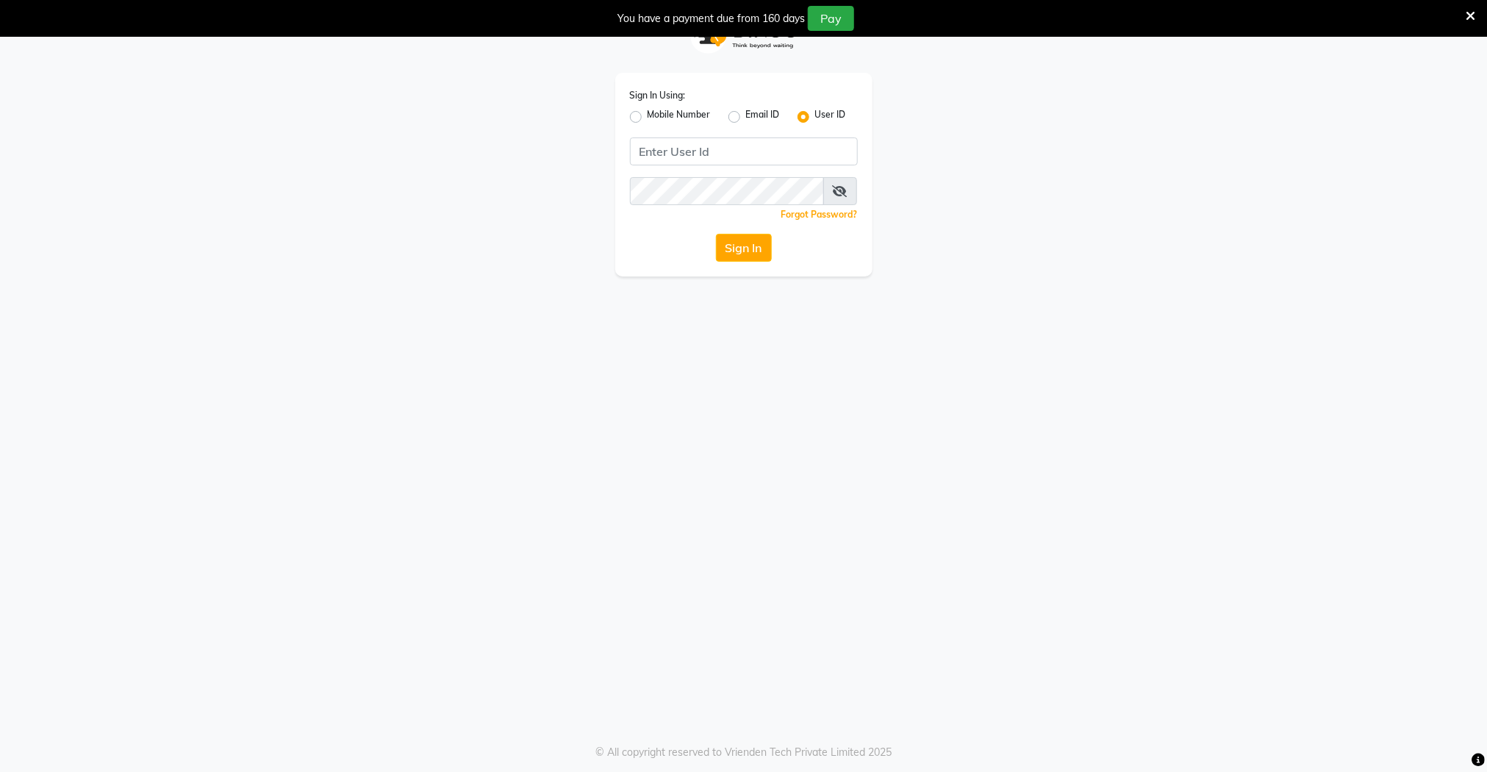
scroll to position [37, 0]
